Goal: Task Accomplishment & Management: Use online tool/utility

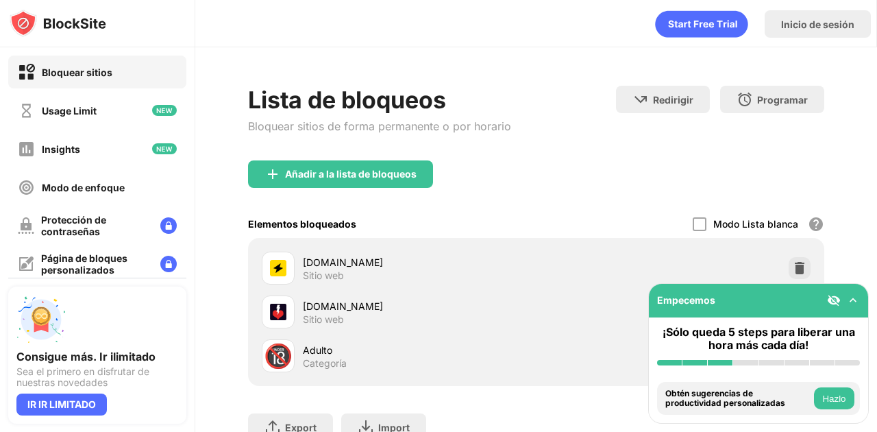
click at [789, 266] on div at bounding box center [800, 268] width 22 height 22
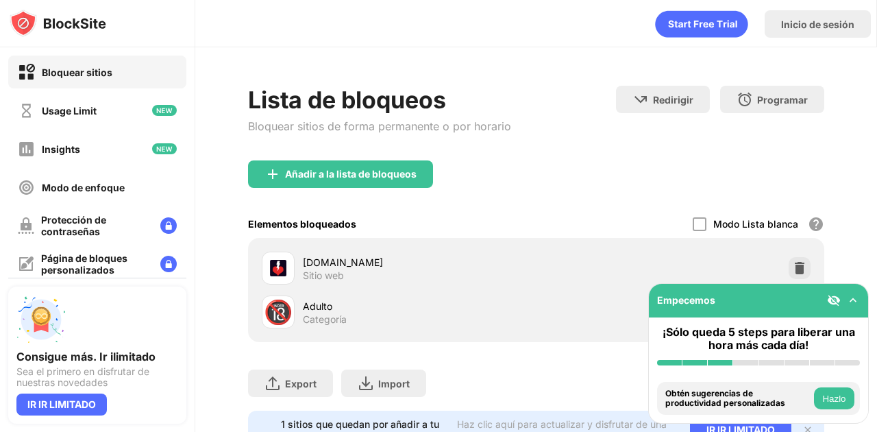
click at [811, 185] on div "Añadir a la lista de bloqueos" at bounding box center [536, 184] width 576 height 49
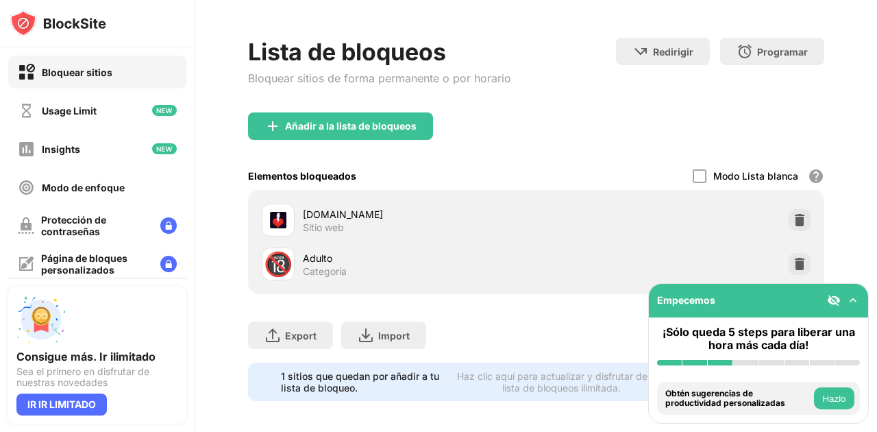
scroll to position [62, 0]
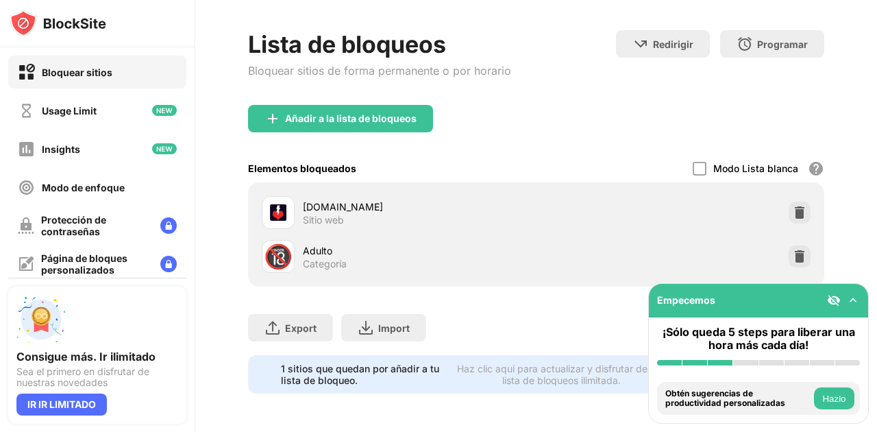
click at [620, 141] on div "Añadir a la lista de bloqueos" at bounding box center [536, 129] width 576 height 49
click at [793, 249] on img at bounding box center [800, 256] width 14 height 14
